Goal: Task Accomplishment & Management: Complete application form

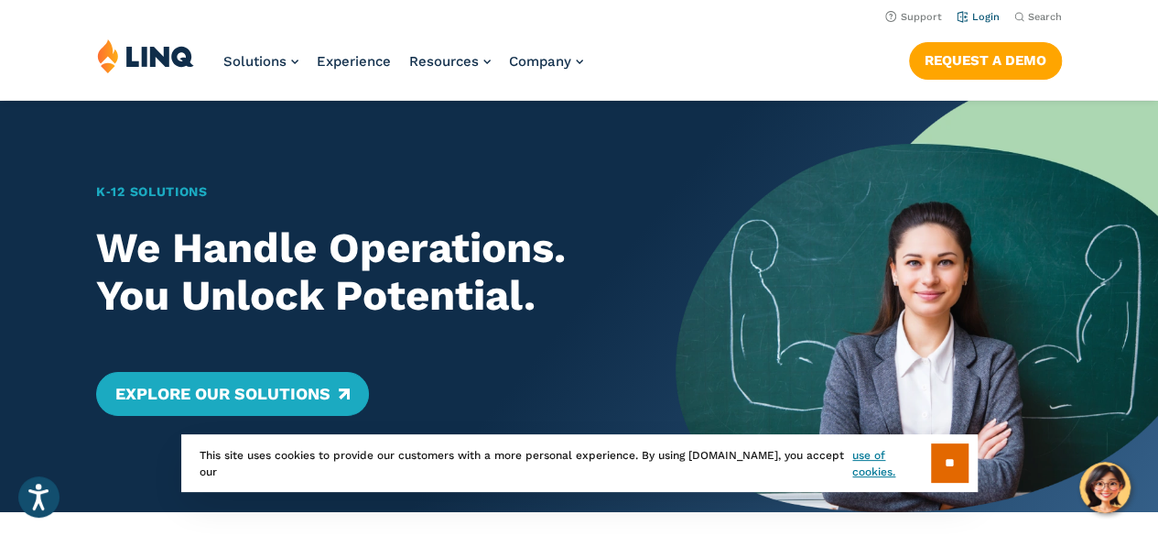
click at [984, 13] on link "Login" at bounding box center [978, 17] width 43 height 12
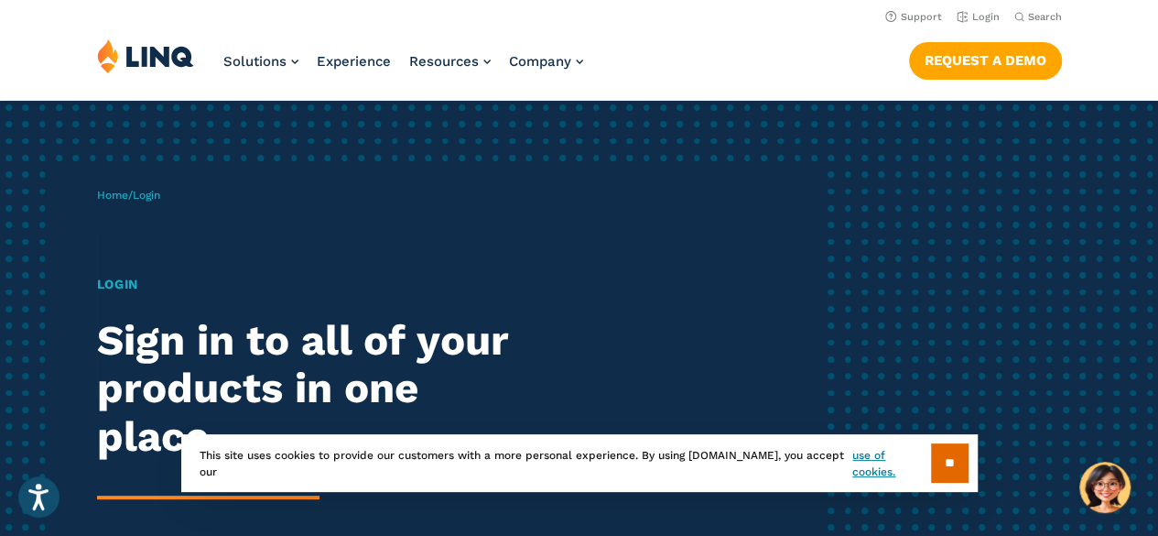
click at [148, 194] on span "Login" at bounding box center [146, 195] width 27 height 13
click at [112, 285] on h1 "Login" at bounding box center [320, 284] width 446 height 19
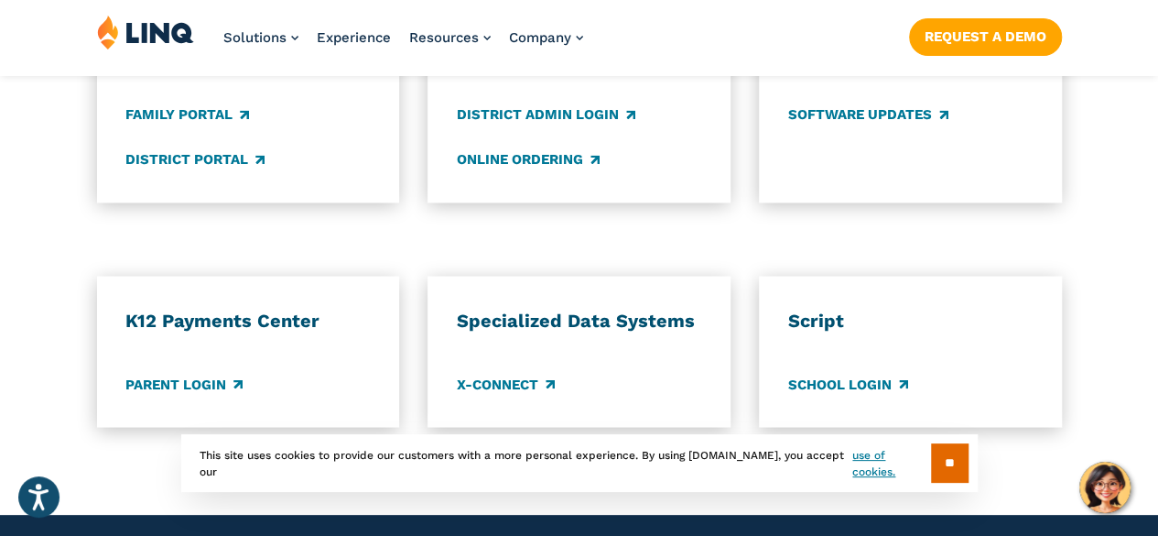
scroll to position [1556, 0]
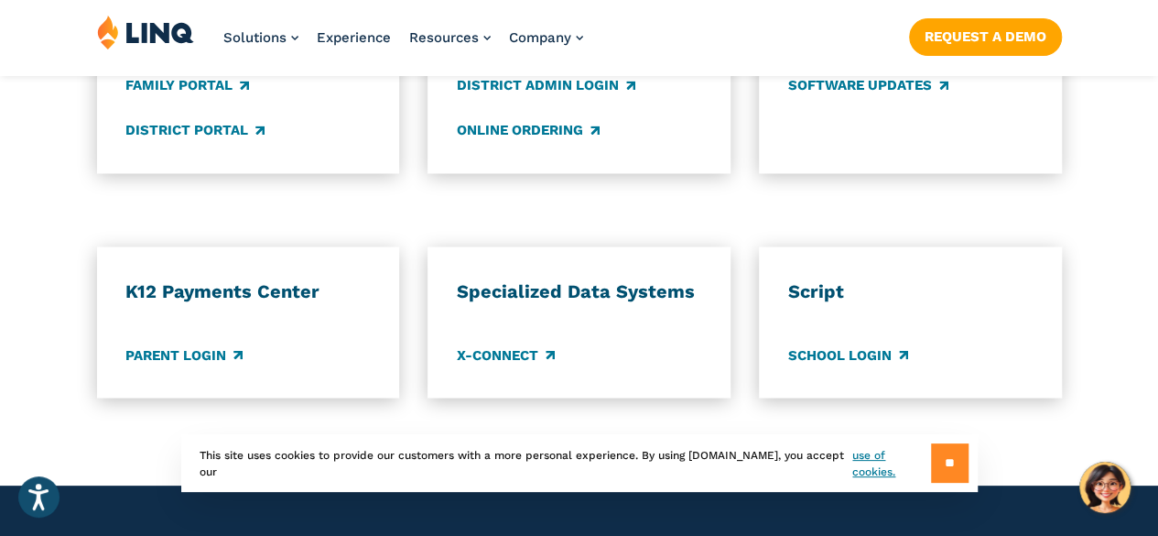
click at [953, 464] on input "**" at bounding box center [950, 462] width 38 height 39
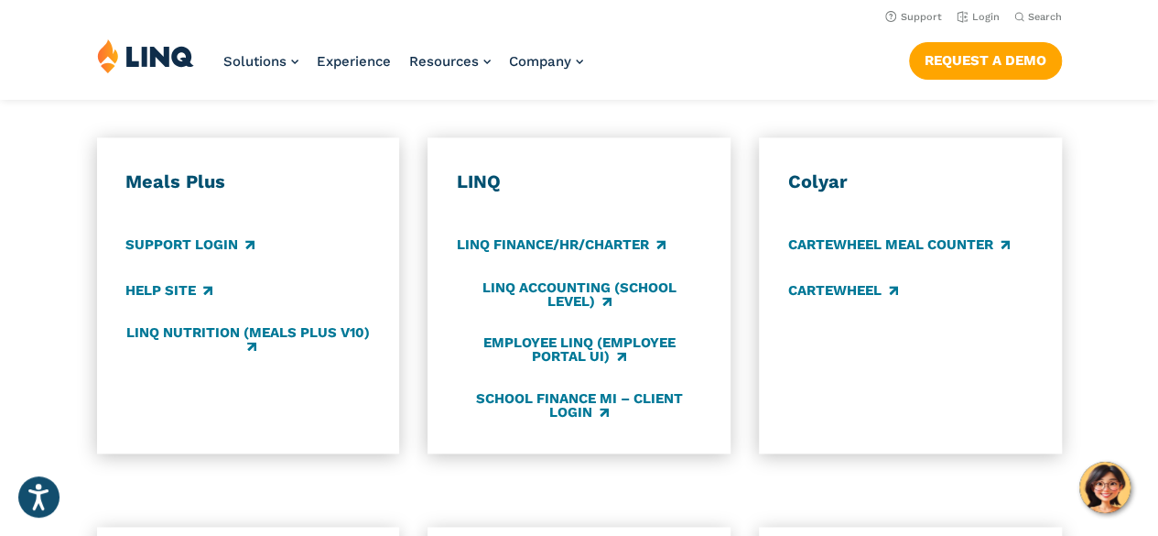
scroll to position [549, 0]
